Goal: Information Seeking & Learning: Learn about a topic

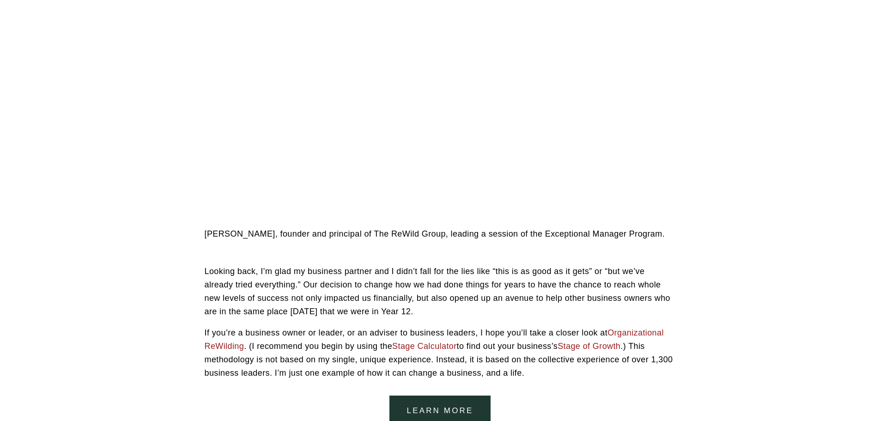
scroll to position [1339, 0]
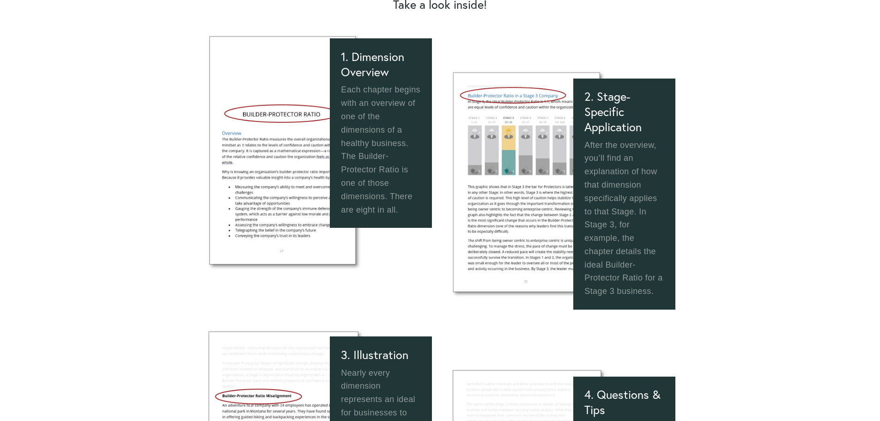
scroll to position [739, 0]
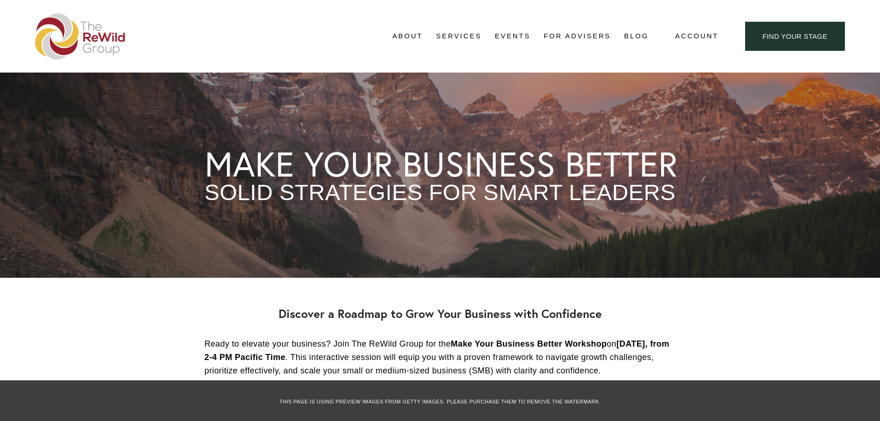
click at [636, 35] on link "Blog" at bounding box center [636, 37] width 24 height 14
